Goal: Task Accomplishment & Management: Manage account settings

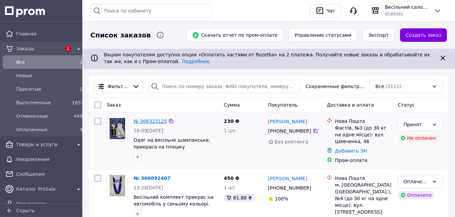
click at [151, 123] on link "№ 366323125" at bounding box center [150, 120] width 33 height 5
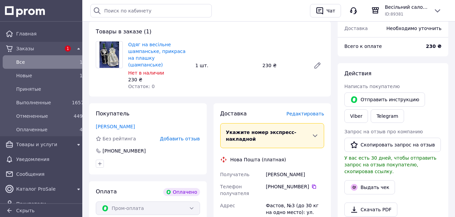
scroll to position [138, 0]
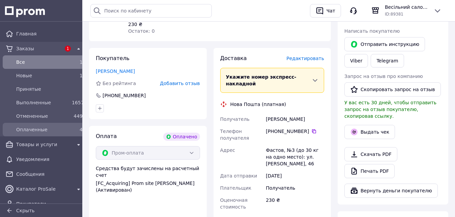
click at [40, 129] on span "Оплаченные" at bounding box center [42, 129] width 53 height 7
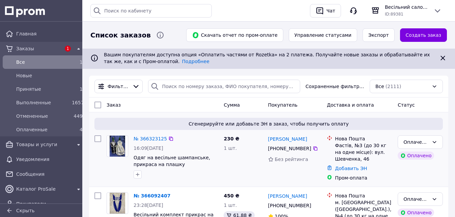
scroll to position [34, 0]
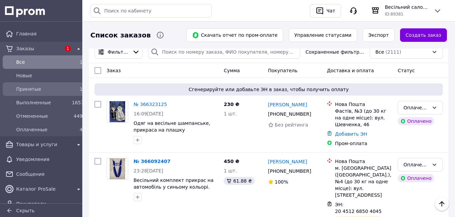
click at [50, 90] on span "Принятые" at bounding box center [42, 89] width 53 height 7
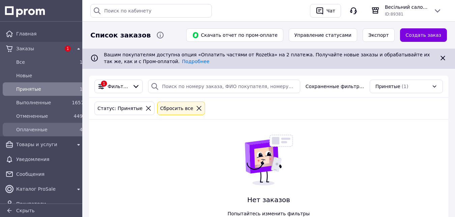
click at [42, 131] on span "Оплаченные" at bounding box center [42, 129] width 53 height 7
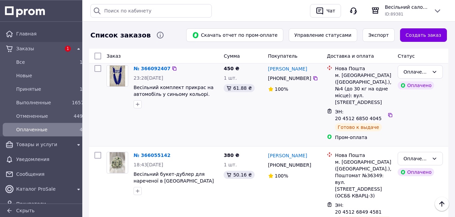
scroll to position [58, 0]
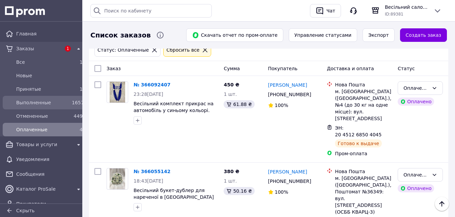
click at [54, 103] on span "Выполненные" at bounding box center [42, 102] width 53 height 7
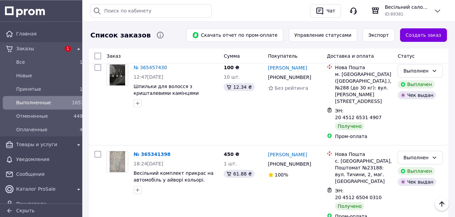
scroll to position [413, 0]
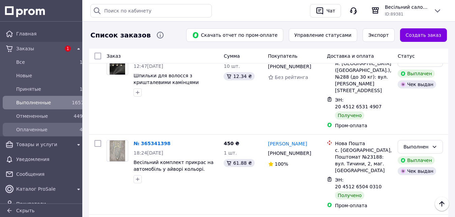
click at [72, 128] on div "4" at bounding box center [77, 129] width 11 height 7
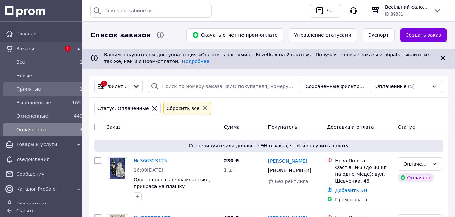
click at [37, 91] on span "Принятые" at bounding box center [42, 89] width 53 height 7
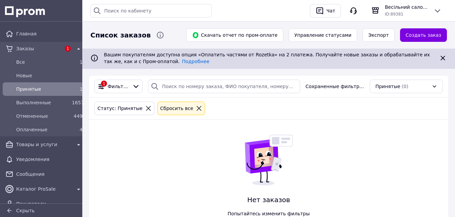
click at [65, 50] on span "1" at bounding box center [68, 49] width 6 height 6
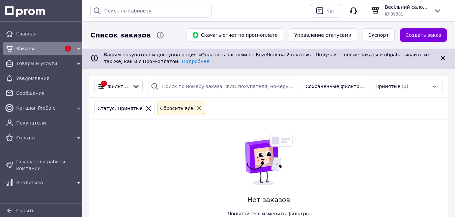
click at [52, 48] on span "Заказы" at bounding box center [38, 48] width 45 height 7
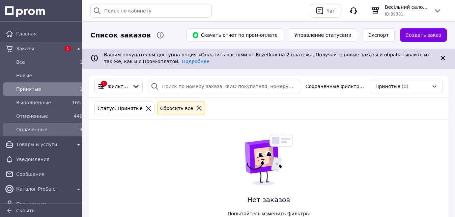
click at [53, 128] on span "Оплаченные" at bounding box center [42, 129] width 53 height 7
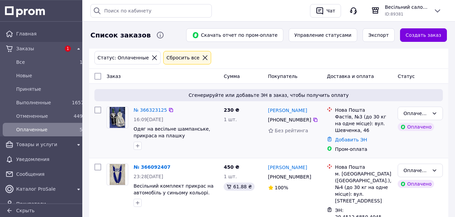
scroll to position [69, 0]
